Goal: Find specific page/section: Find specific page/section

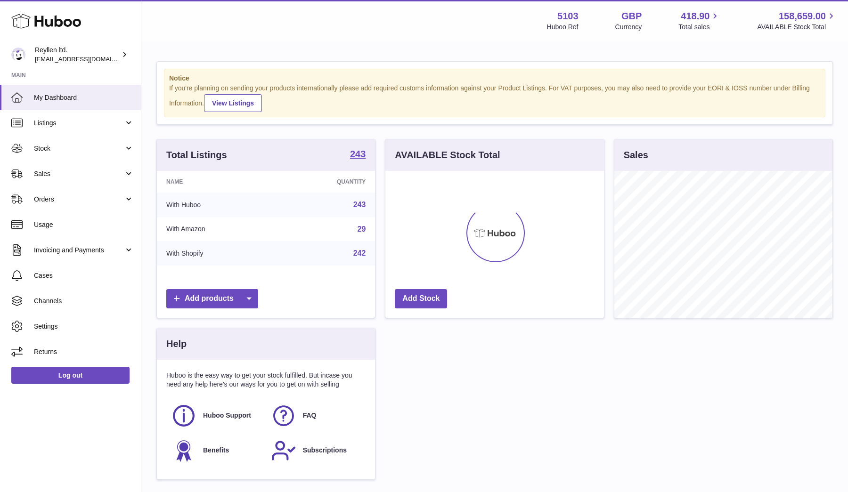
scroll to position [147, 218]
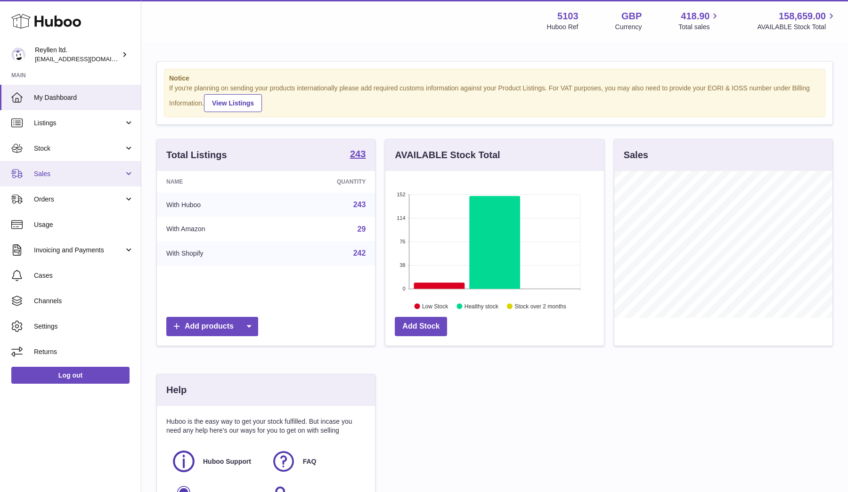
click at [45, 178] on link "Sales" at bounding box center [70, 173] width 141 height 25
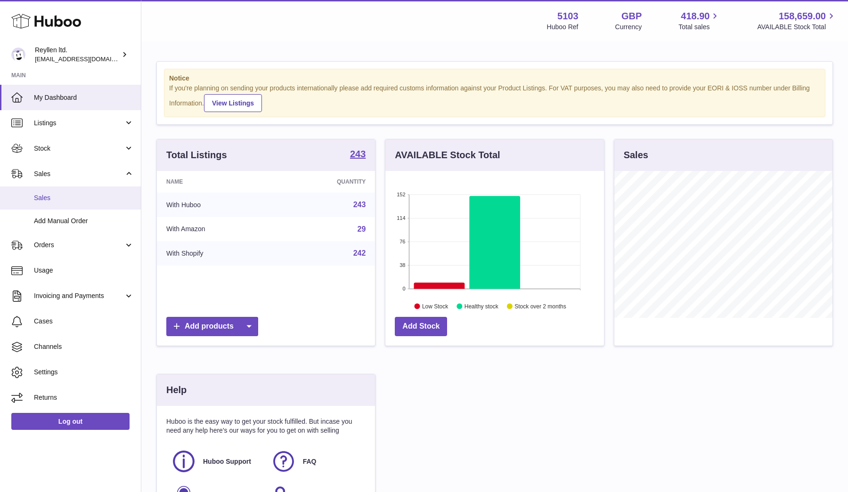
click at [47, 194] on span "Sales" at bounding box center [84, 198] width 100 height 9
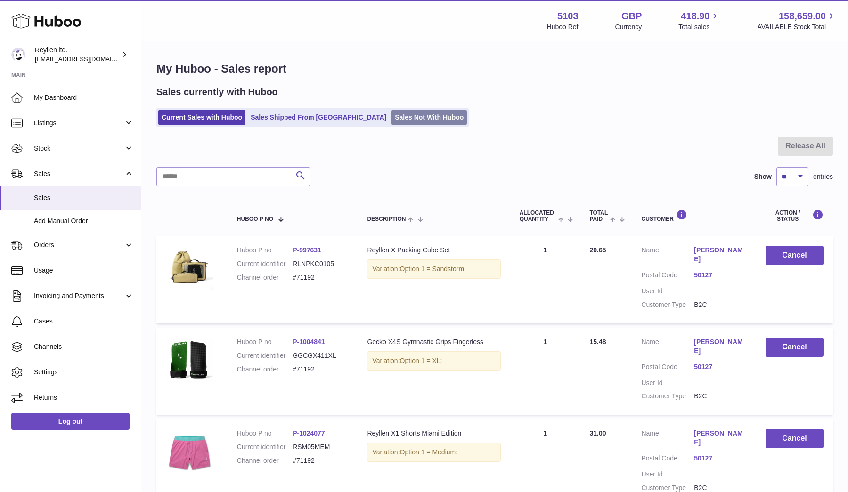
click at [391, 118] on link "Sales Not With Huboo" at bounding box center [428, 118] width 75 height 16
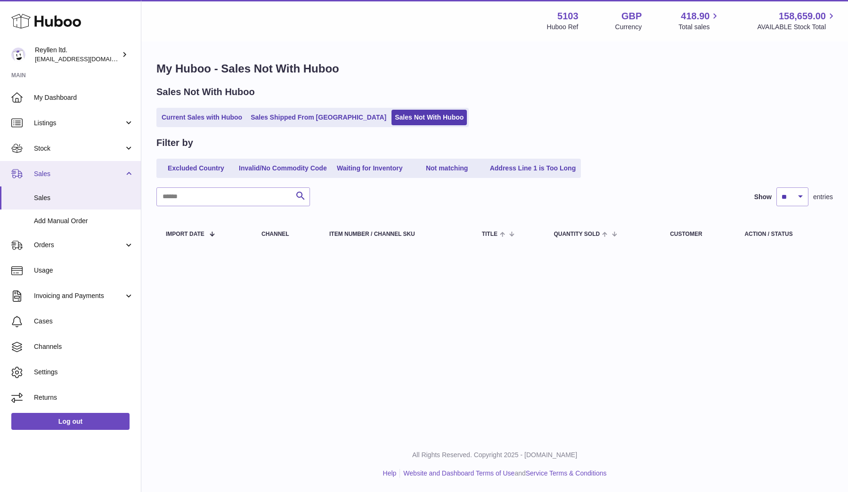
click at [57, 167] on link "Sales" at bounding box center [70, 173] width 141 height 25
